Goal: Find specific page/section: Find specific page/section

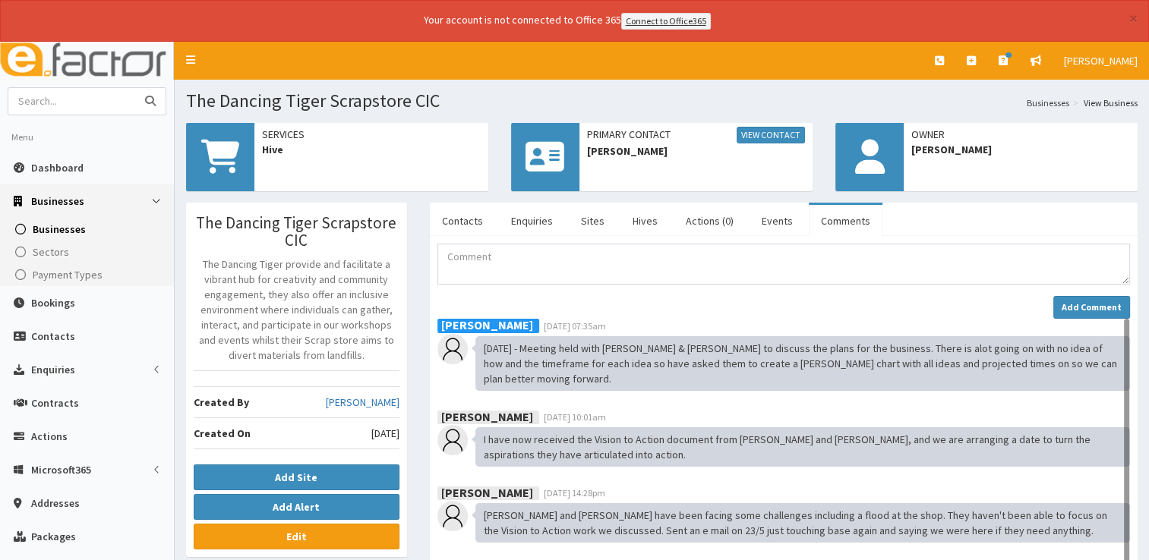
click at [53, 105] on input "text" at bounding box center [72, 101] width 128 height 27
type input "clee"
click at [135, 88] on button "submit" at bounding box center [150, 101] width 30 height 27
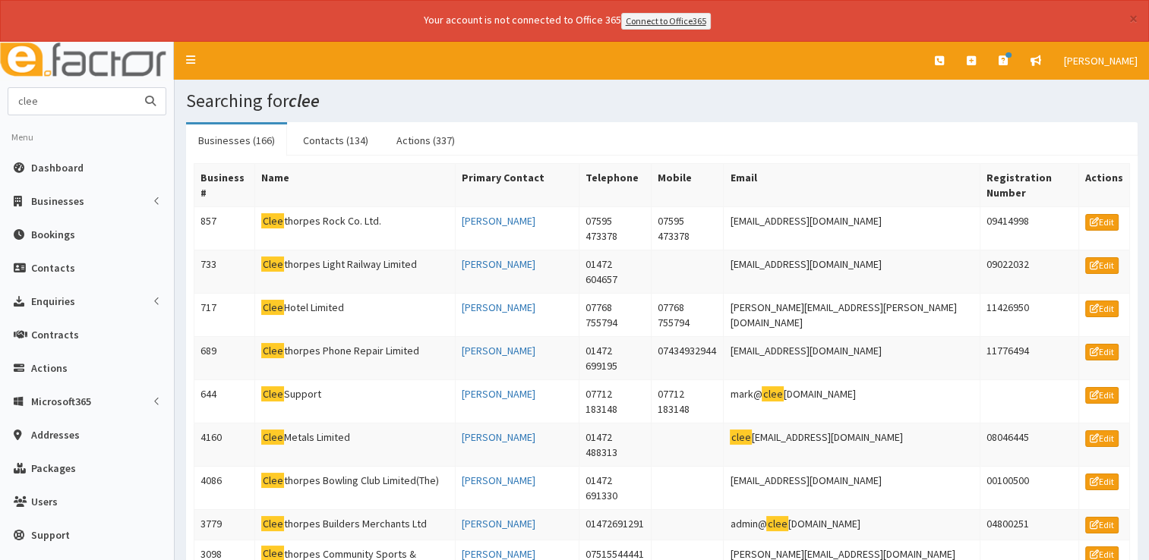
drag, startPoint x: 52, startPoint y: 106, endPoint x: 0, endPoint y: 107, distance: 51.6
type input "metals"
click at [135, 88] on button "submit" at bounding box center [150, 101] width 30 height 27
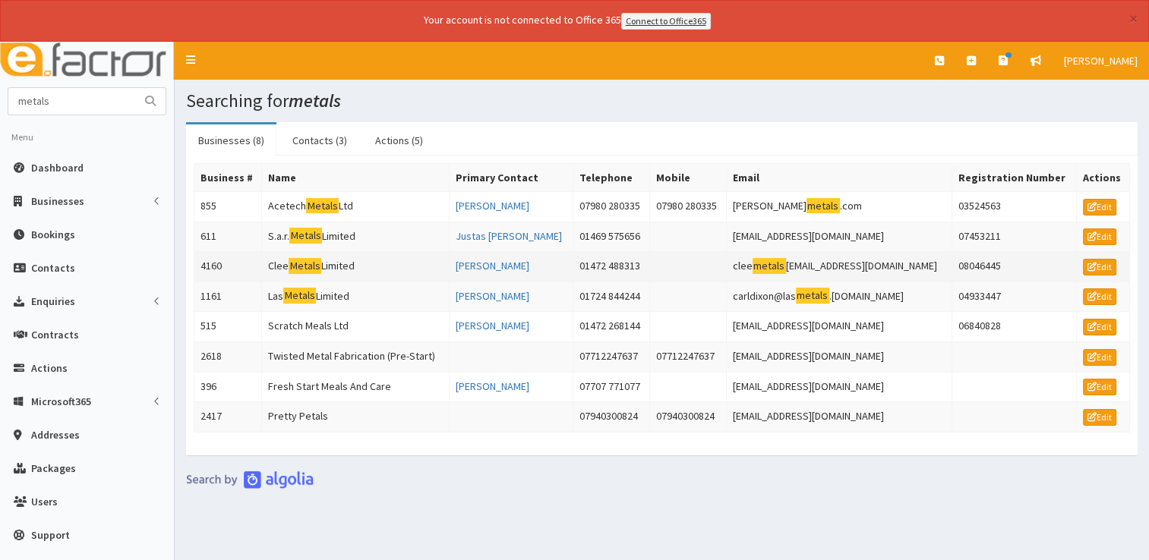
drag, startPoint x: 323, startPoint y: 266, endPoint x: 316, endPoint y: 254, distance: 13.7
click at [316, 258] on mark "Metals" at bounding box center [305, 266] width 33 height 16
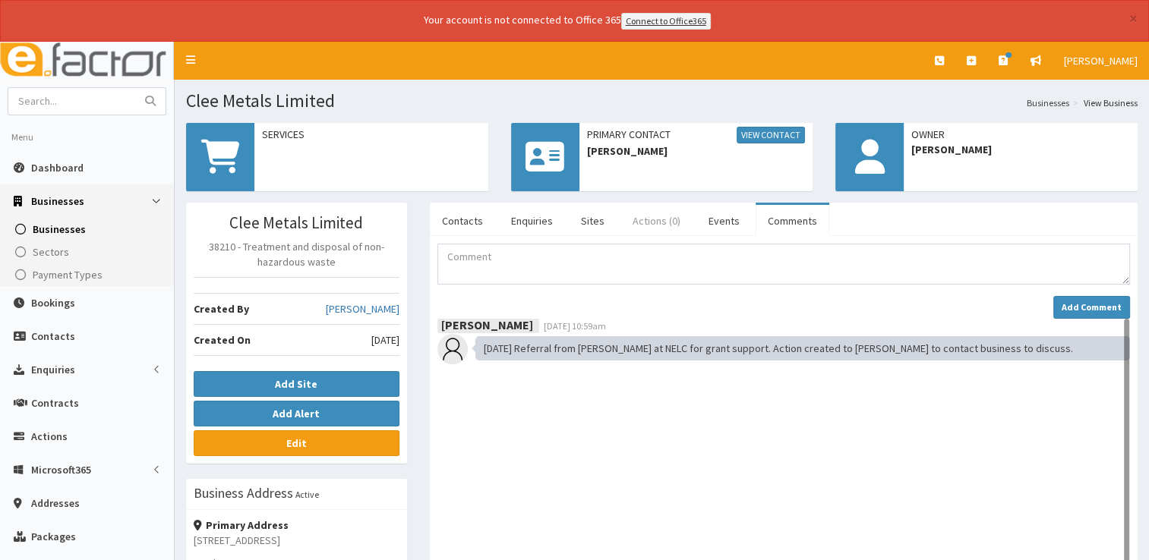
click at [660, 219] on link "Actions (0)" at bounding box center [656, 221] width 72 height 32
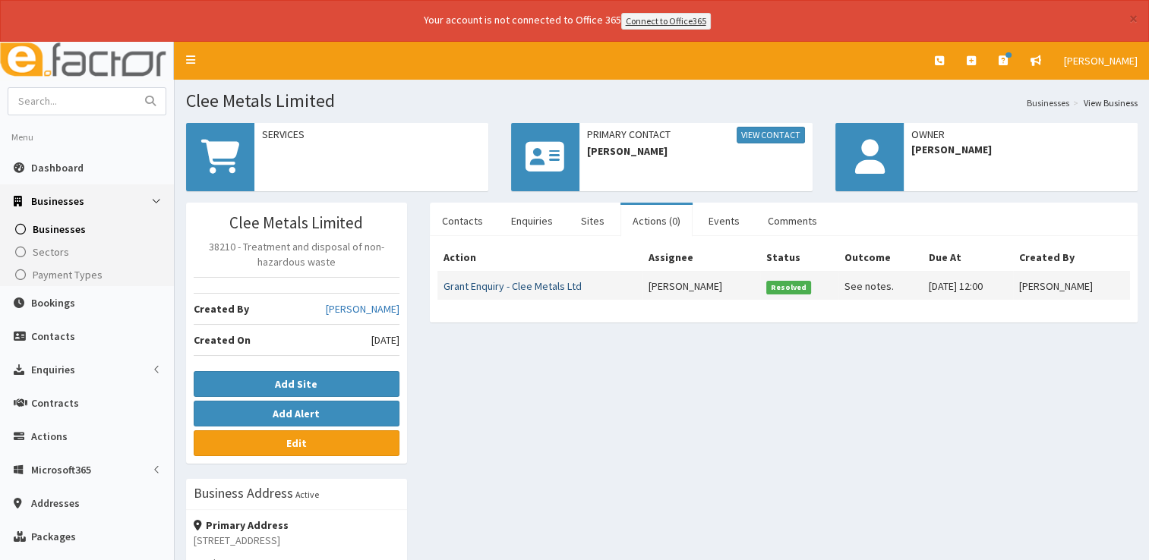
click at [563, 286] on link "Grant Enquiry - Clee Metals Ltd" at bounding box center [512, 286] width 138 height 14
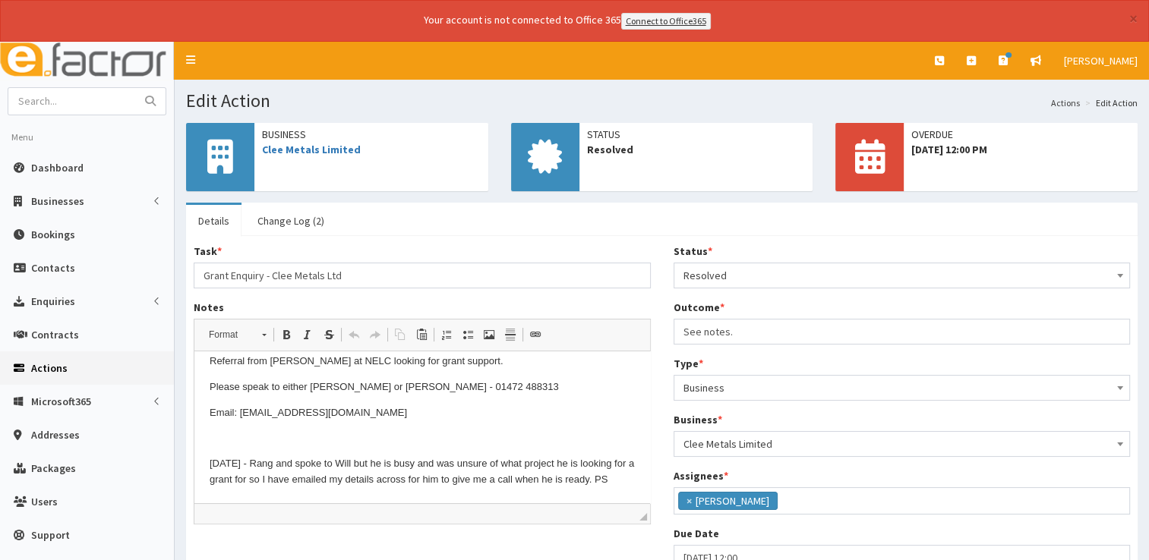
scroll to position [28, 0]
